Goal: Information Seeking & Learning: Learn about a topic

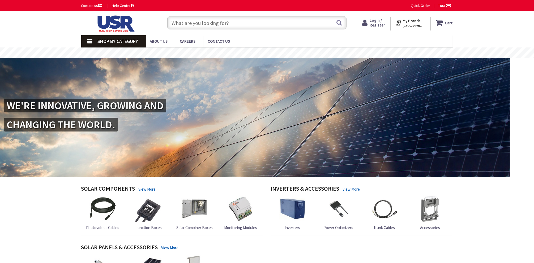
click at [524, 134] on div "CHANGING THE WORLD." at bounding box center [267, 127] width 534 height 19
click at [165, 43] on span "About Us" at bounding box center [159, 41] width 18 height 5
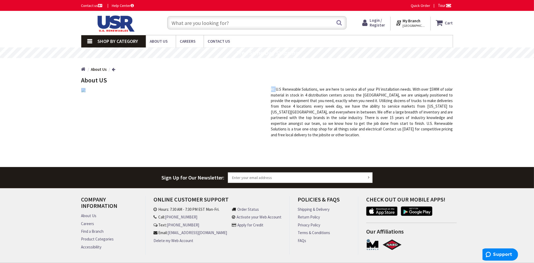
drag, startPoint x: 275, startPoint y: 90, endPoint x: 310, endPoint y: 83, distance: 35.3
click at [310, 83] on div "About US At U.S Renewable Solutions, we are here to service all of your PV inst…" at bounding box center [266, 107] width 371 height 61
click at [313, 87] on div "At U.S Renewable Solutions, we are here to service all of your PV installation …" at bounding box center [362, 112] width 190 height 51
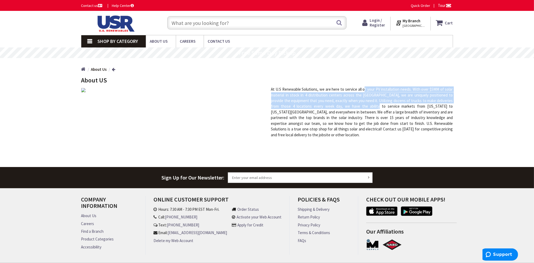
drag, startPoint x: 364, startPoint y: 88, endPoint x: 356, endPoint y: 106, distance: 19.3
click at [356, 106] on div "At U.S Renewable Solutions, we are here to service all of your PV installation …" at bounding box center [362, 112] width 190 height 51
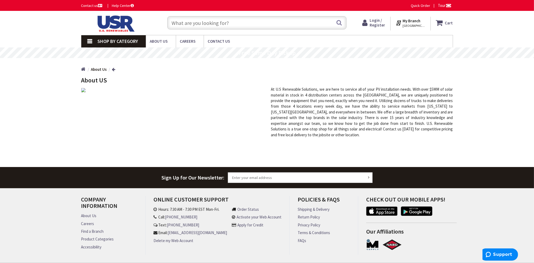
click at [356, 112] on div "At U.S Renewable Solutions, we are here to service all of your PV installation …" at bounding box center [362, 112] width 190 height 51
drag, startPoint x: 361, startPoint y: 94, endPoint x: 374, endPoint y: 92, distance: 13.4
click at [374, 92] on div "At U.S Renewable Solutions, we are here to service all of your PV installation …" at bounding box center [362, 112] width 190 height 51
drag, startPoint x: 392, startPoint y: 96, endPoint x: 450, endPoint y: 97, distance: 58.4
click at [450, 97] on div "At U.S Renewable Solutions, we are here to service all of your PV installation …" at bounding box center [362, 112] width 190 height 51
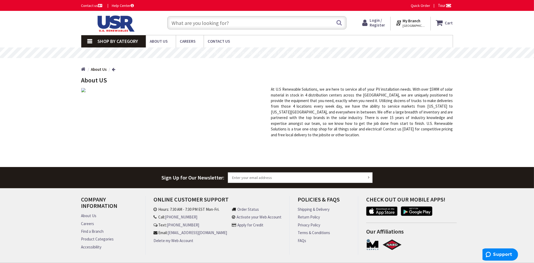
click at [350, 102] on div "At U.S Renewable Solutions, we are here to service all of your PV installation …" at bounding box center [362, 112] width 190 height 51
drag, startPoint x: 314, startPoint y: 107, endPoint x: 413, endPoint y: 105, distance: 98.2
click at [413, 105] on div "At U.S Renewable Solutions, we are here to service all of your PV installation …" at bounding box center [362, 112] width 190 height 51
click at [415, 109] on div "At U.S Renewable Solutions, we are here to service all of your PV installation …" at bounding box center [362, 112] width 190 height 51
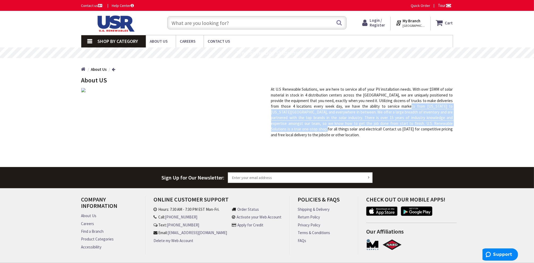
drag, startPoint x: 386, startPoint y: 106, endPoint x: 449, endPoint y: 121, distance: 64.6
click at [449, 121] on div "At U.S Renewable Solutions, we are here to service all of your PV installation …" at bounding box center [362, 112] width 190 height 51
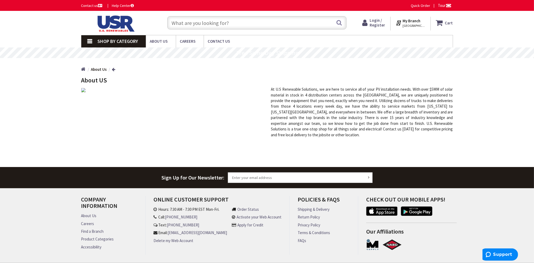
click at [422, 133] on div "About US At U.S Renewable Solutions, we are here to service all of your PV inst…" at bounding box center [266, 117] width 371 height 80
click at [365, 142] on div "About US At U.S Renewable Solutions, we are here to service all of your PV inst…" at bounding box center [266, 117] width 371 height 80
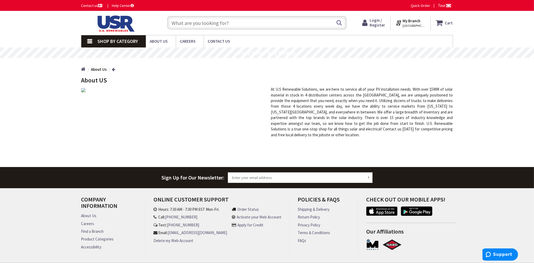
click at [252, 136] on div "About US At U.S Renewable Solutions, we are here to service all of your PV inst…" at bounding box center [266, 117] width 371 height 80
